Goal: Task Accomplishment & Management: Manage account settings

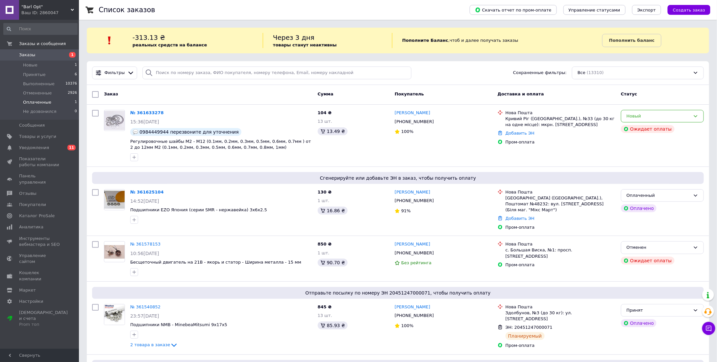
click at [47, 102] on span "Оплаченные" at bounding box center [37, 102] width 28 height 6
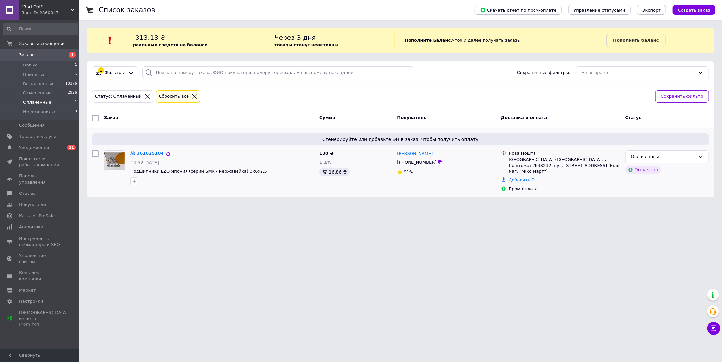
click at [148, 154] on link "№ 361625104" at bounding box center [147, 153] width 34 height 5
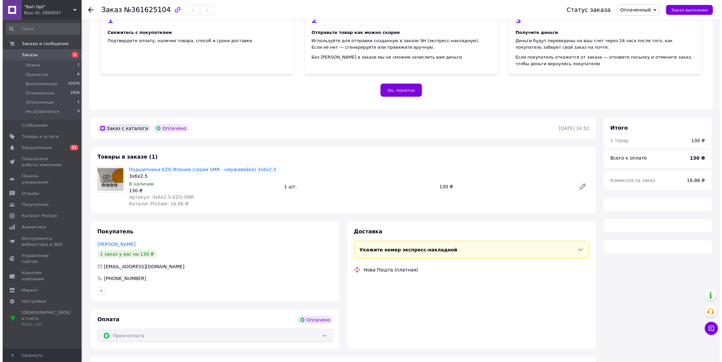
scroll to position [97, 0]
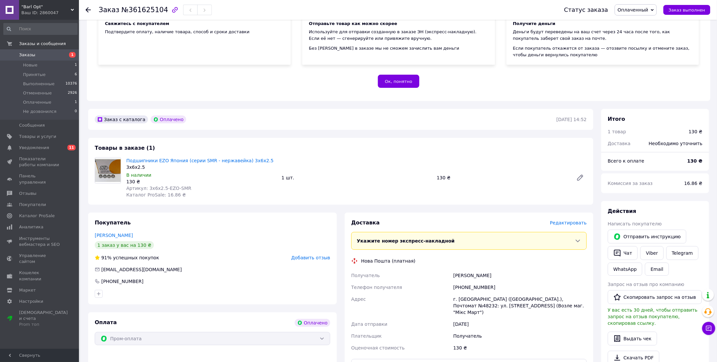
click at [571, 220] on span "Редактировать" at bounding box center [568, 222] width 37 height 5
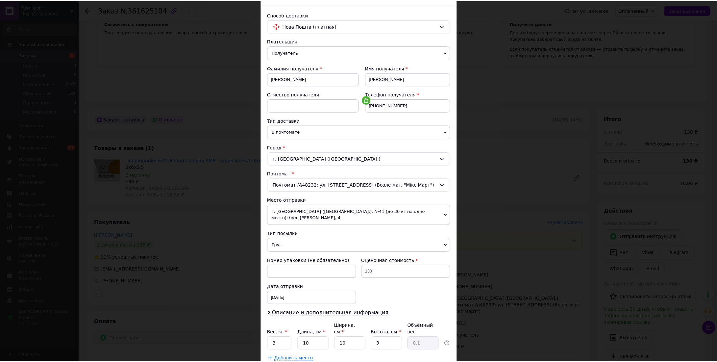
scroll to position [71, 0]
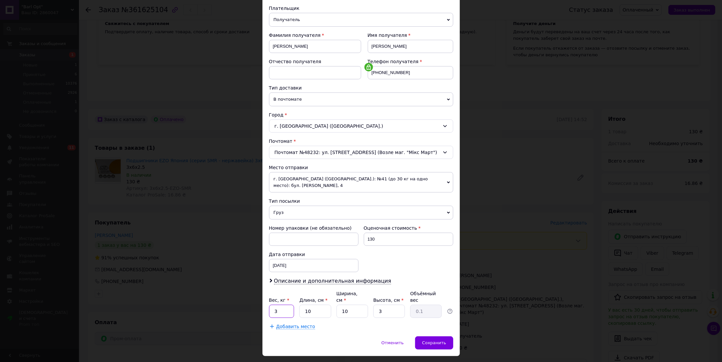
click at [279, 304] on input "3" at bounding box center [281, 310] width 25 height 13
type input "0.1"
click at [429, 340] on span "Сохранить" at bounding box center [434, 342] width 24 height 5
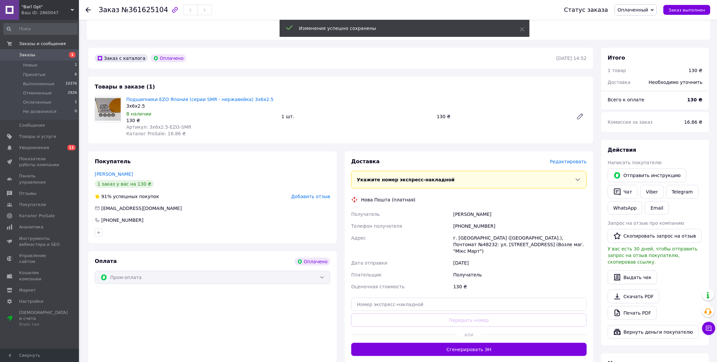
scroll to position [229, 0]
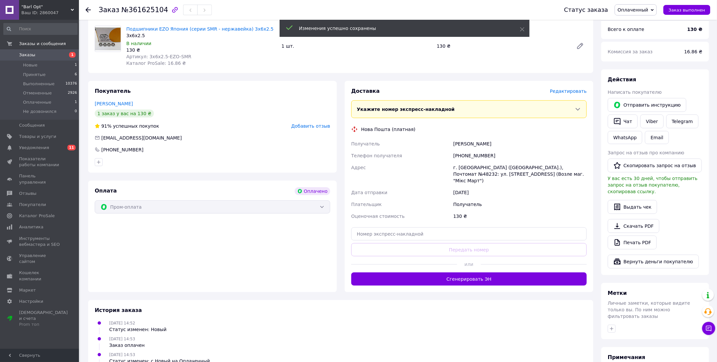
click at [481, 272] on button "Сгенерировать ЭН" at bounding box center [468, 278] width 235 height 13
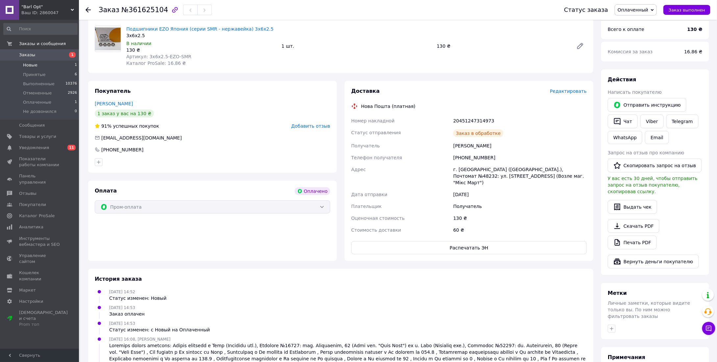
click at [46, 66] on li "Новые 1" at bounding box center [40, 64] width 81 height 9
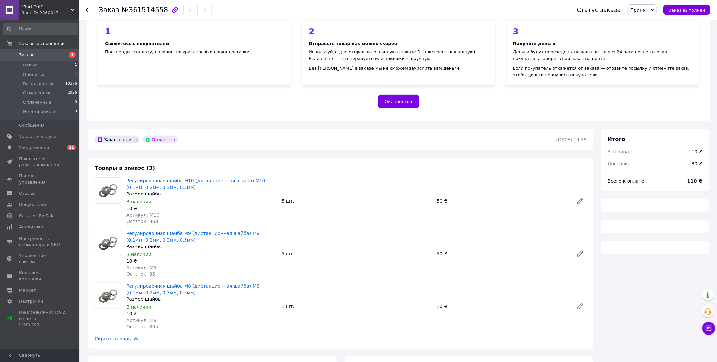
scroll to position [99, 0]
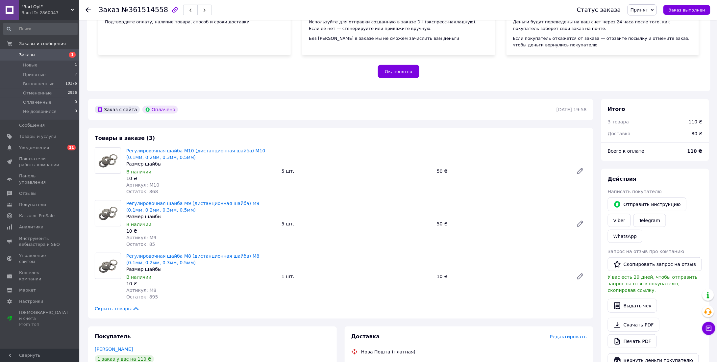
scroll to position [33, 0]
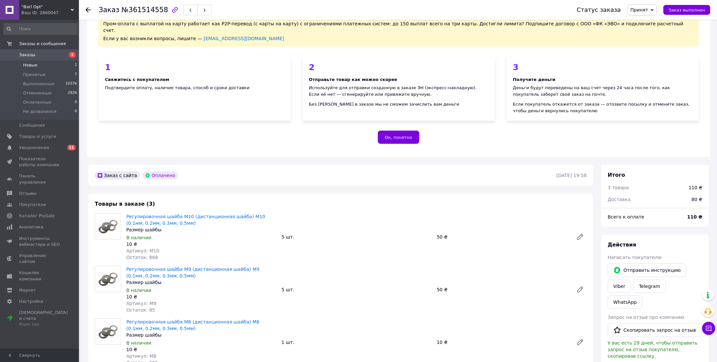
click at [51, 61] on li "Новые 1" at bounding box center [40, 64] width 81 height 9
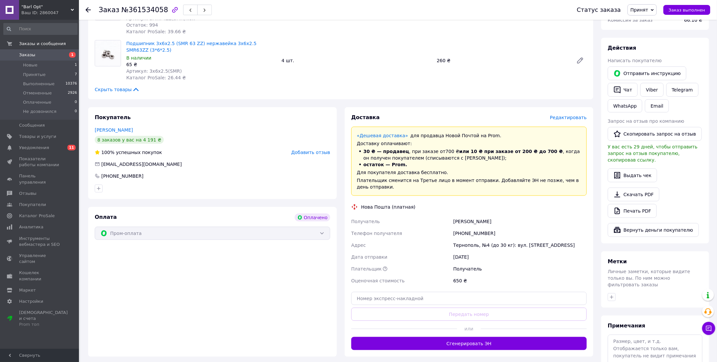
scroll to position [263, 0]
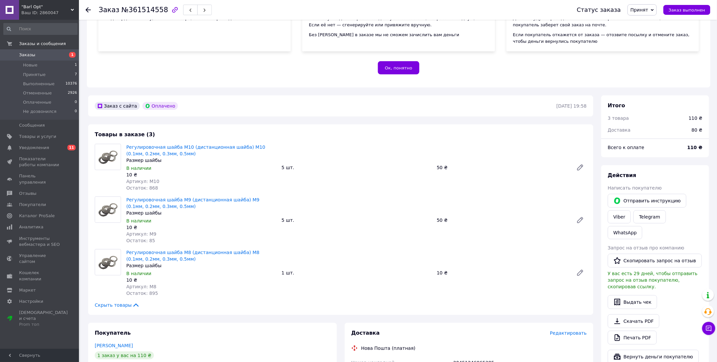
scroll to position [131, 0]
